Goal: Use online tool/utility: Utilize a website feature to perform a specific function

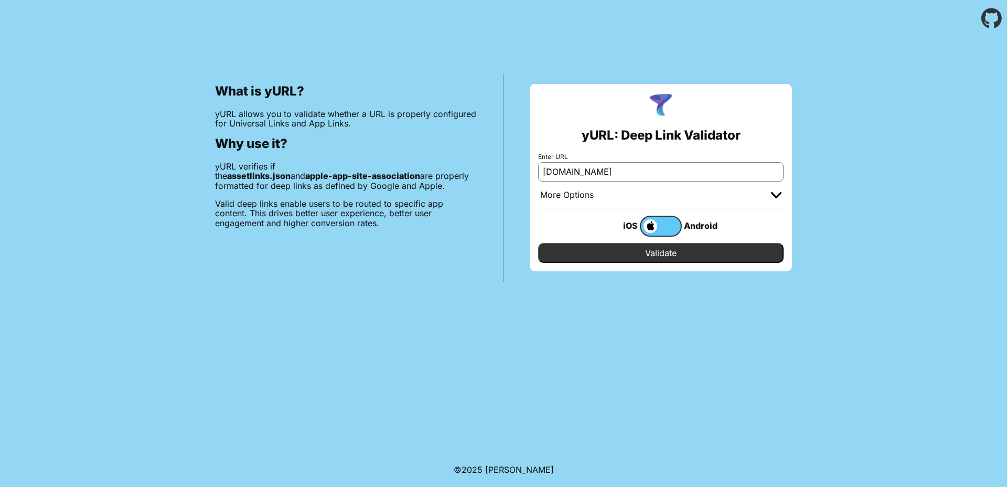
type input "[DOMAIN_NAME]"
click at [538, 243] on input "Validate" at bounding box center [661, 253] width 246 height 20
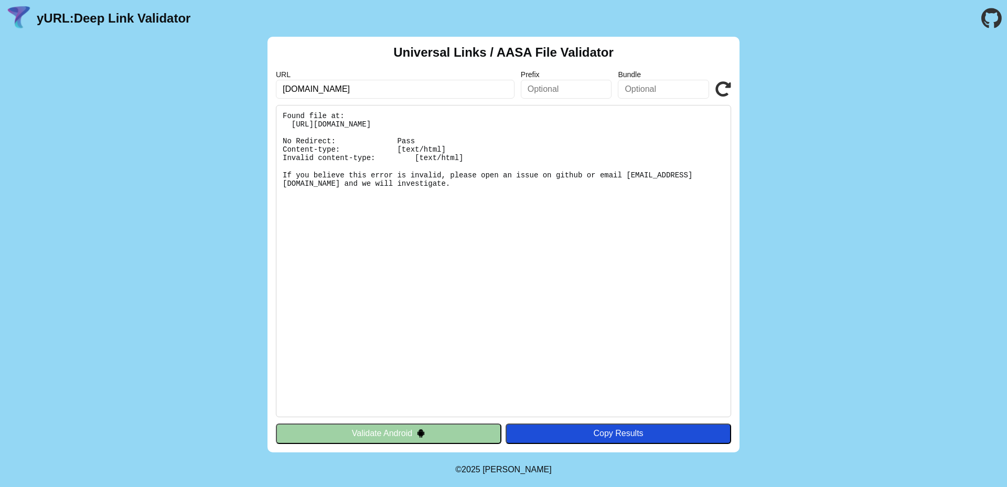
click at [420, 429] on img at bounding box center [421, 433] width 9 height 9
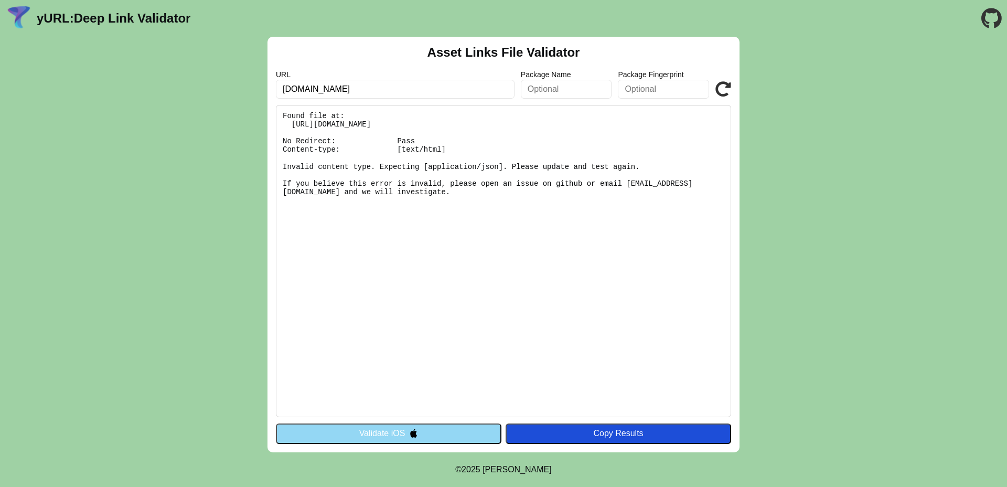
click at [282, 88] on input "[DOMAIN_NAME]" at bounding box center [395, 89] width 239 height 19
type input "www.siembramobile.com"
click at [329, 429] on button "Validate iOS" at bounding box center [389, 433] width 226 height 20
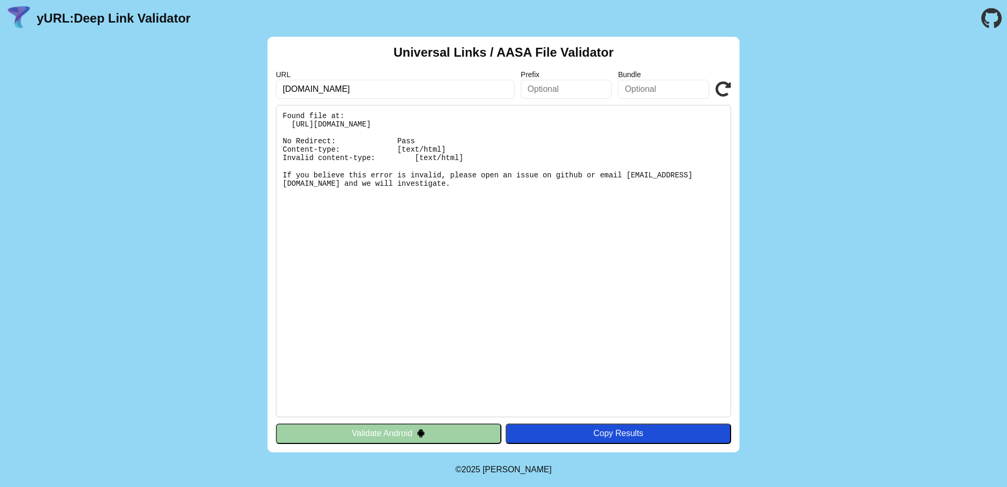
click at [329, 430] on button "Validate Android" at bounding box center [389, 433] width 226 height 20
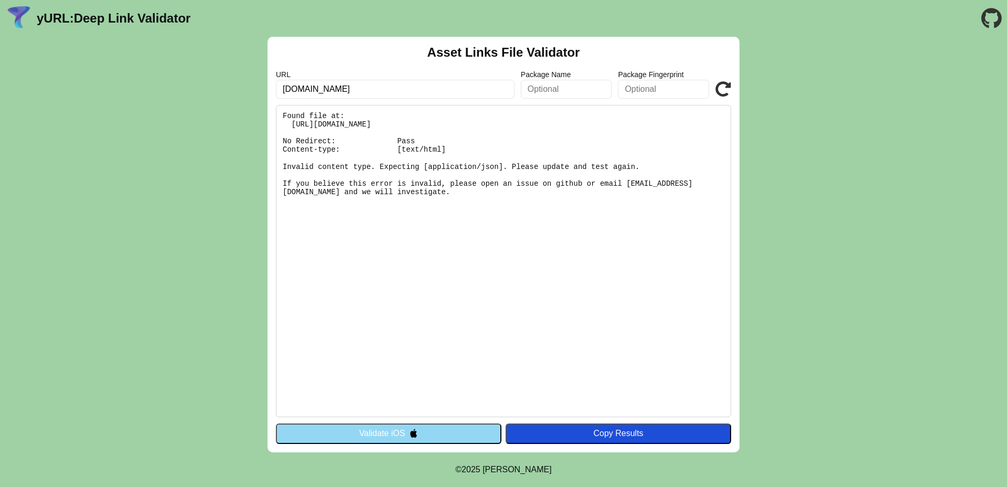
click at [294, 165] on pre "Found file at: [URL][DOMAIN_NAME] No Redirect: Pass Content-type: [text/html] I…" at bounding box center [503, 261] width 455 height 312
click at [371, 436] on button "Validate iOS" at bounding box center [389, 433] width 226 height 20
